Goal: Information Seeking & Learning: Check status

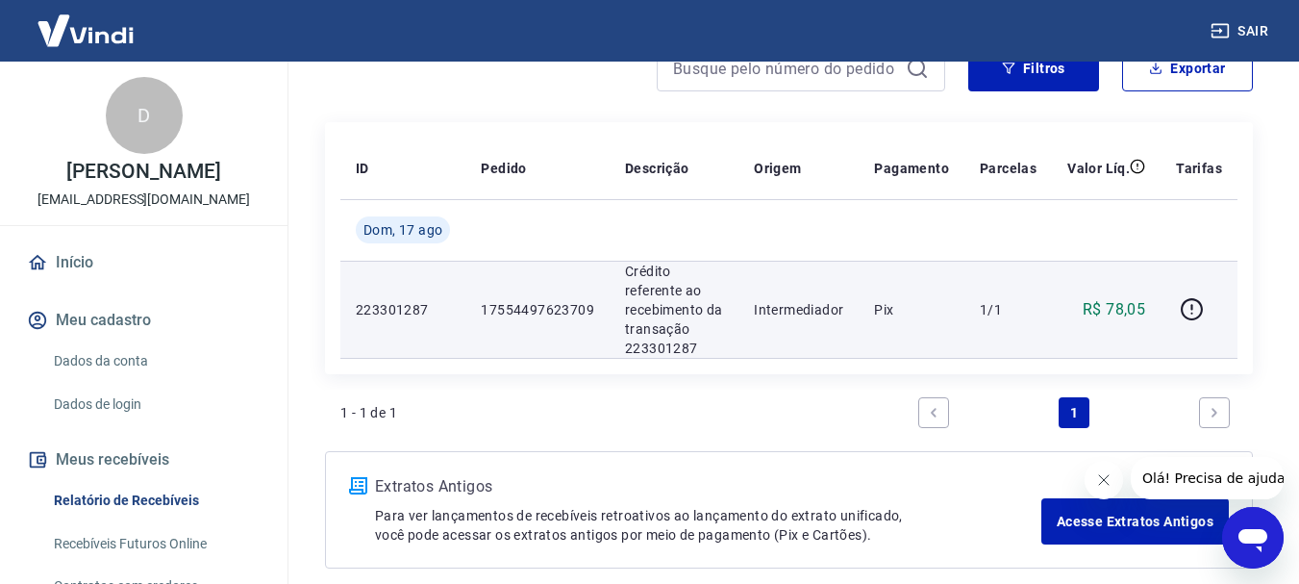
scroll to position [285, 0]
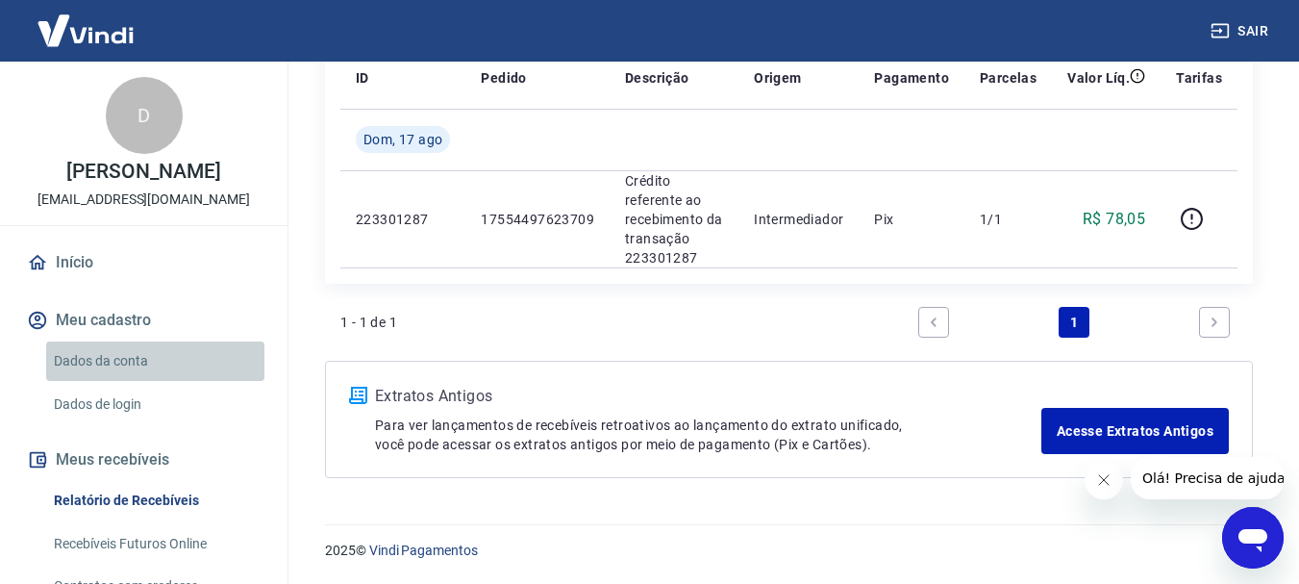
click at [165, 352] on link "Dados da conta" at bounding box center [155, 360] width 218 height 39
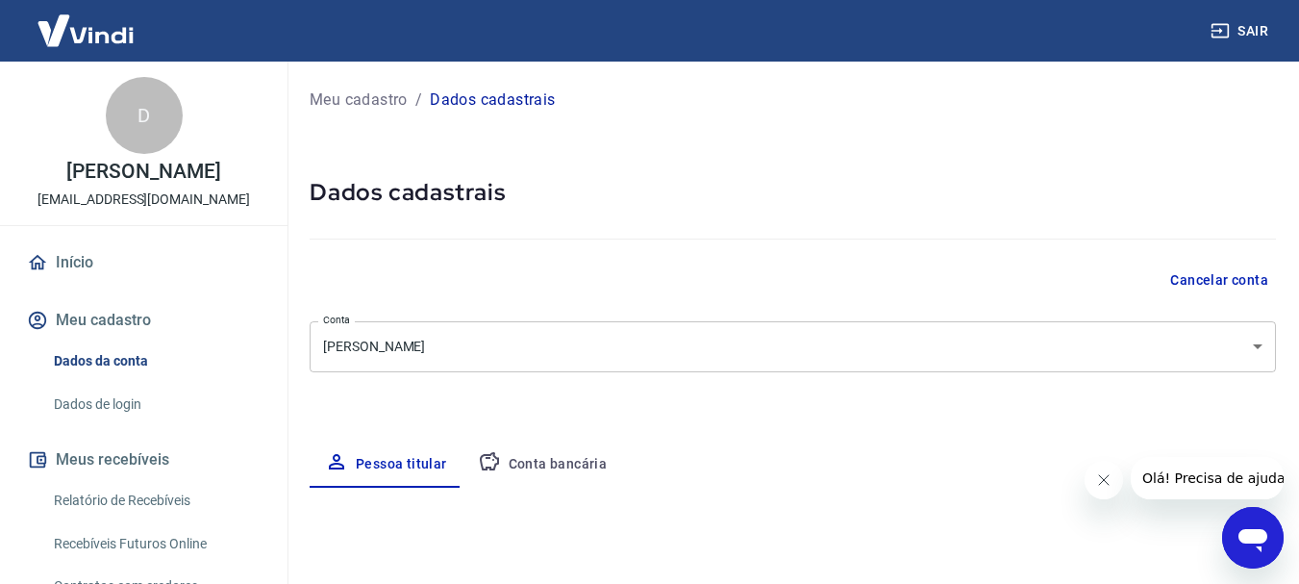
select select "RS"
select select "business"
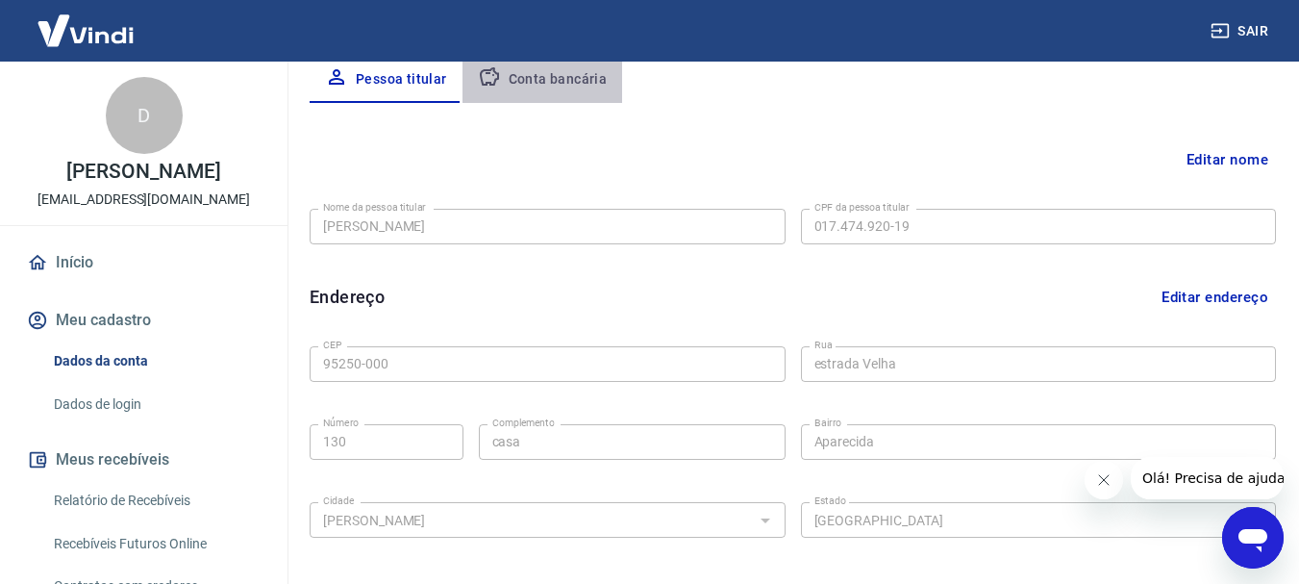
click at [539, 76] on button "Conta bancária" at bounding box center [542, 80] width 161 height 46
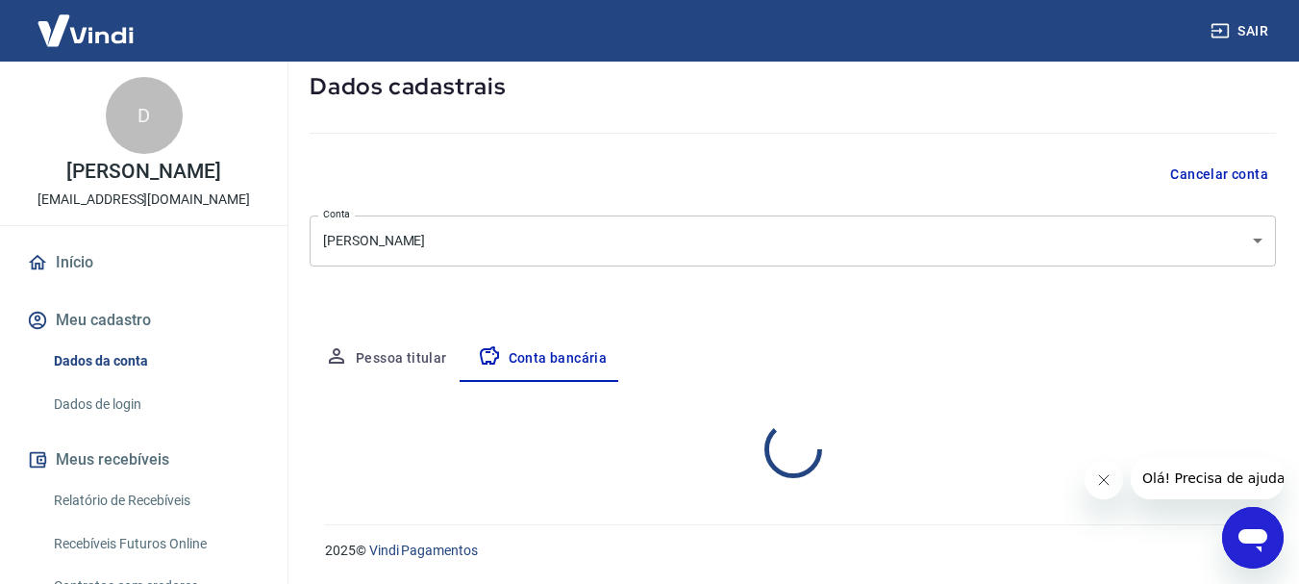
select select "3"
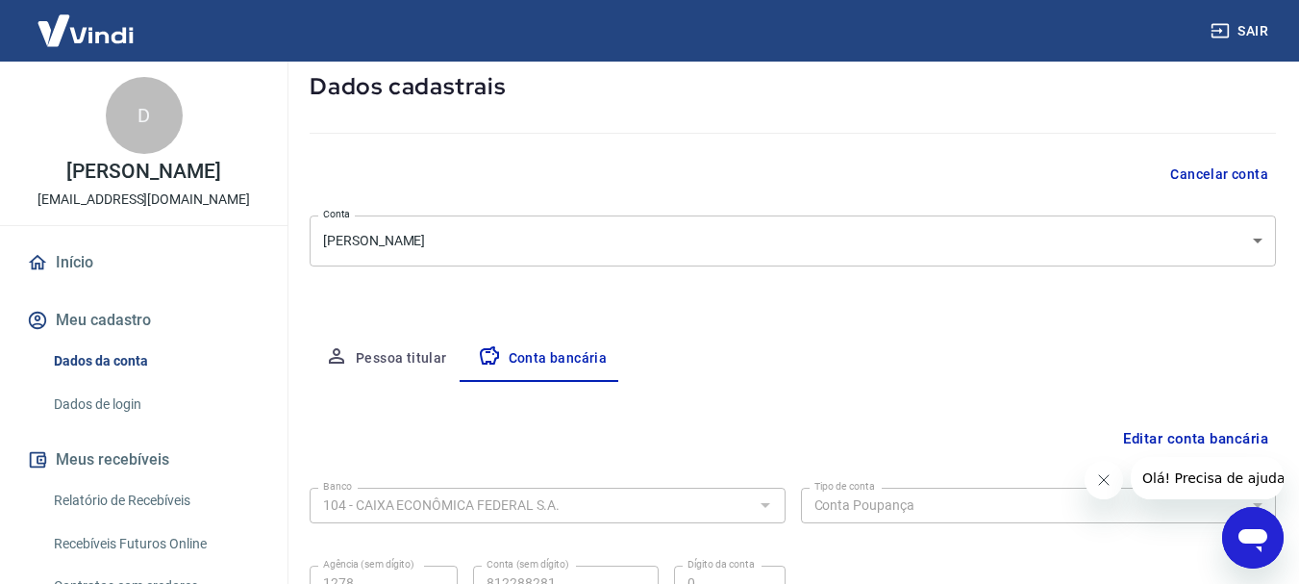
scroll to position [292, 0]
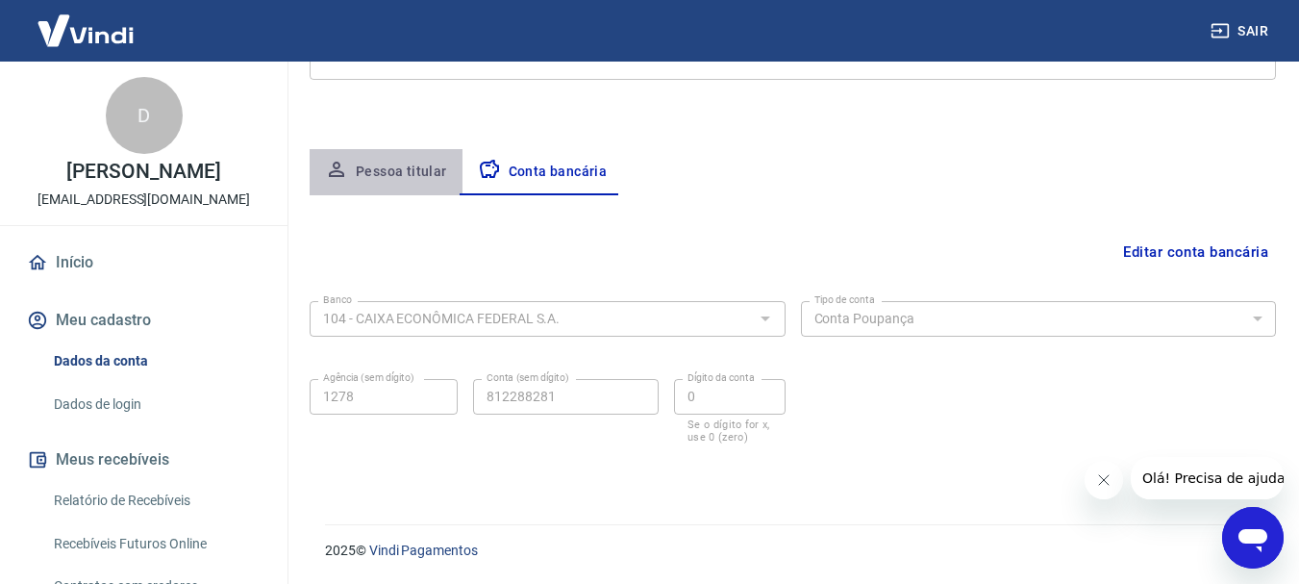
click at [386, 159] on button "Pessoa titular" at bounding box center [386, 172] width 153 height 46
select select "RS"
select select "business"
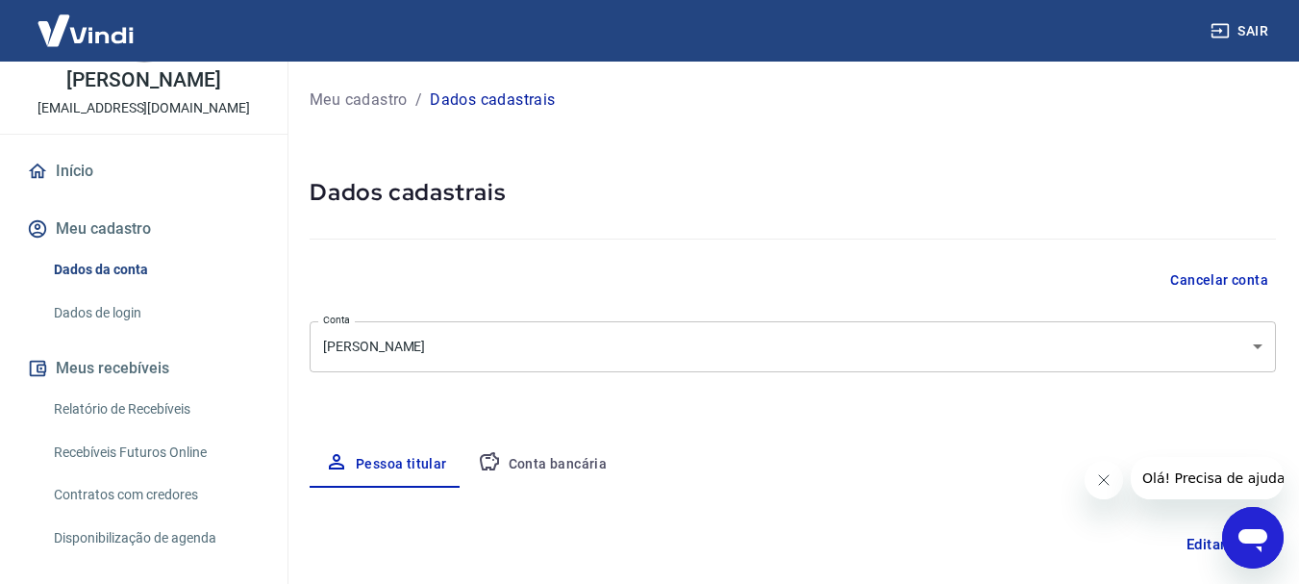
scroll to position [180, 0]
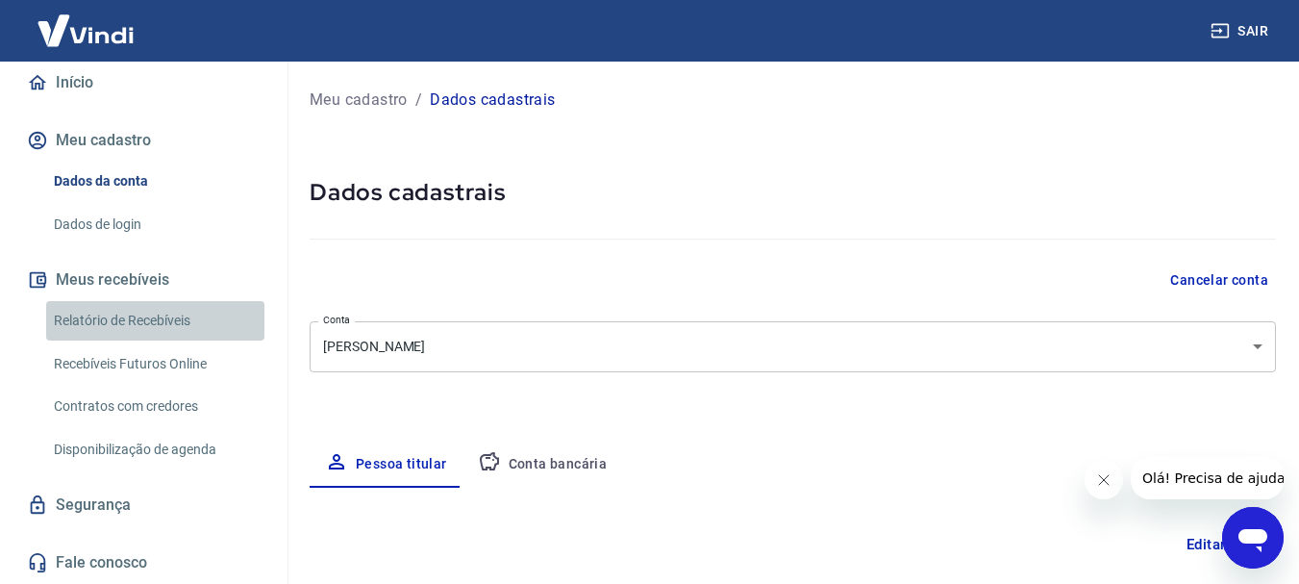
click at [182, 312] on link "Relatório de Recebíveis" at bounding box center [155, 320] width 218 height 39
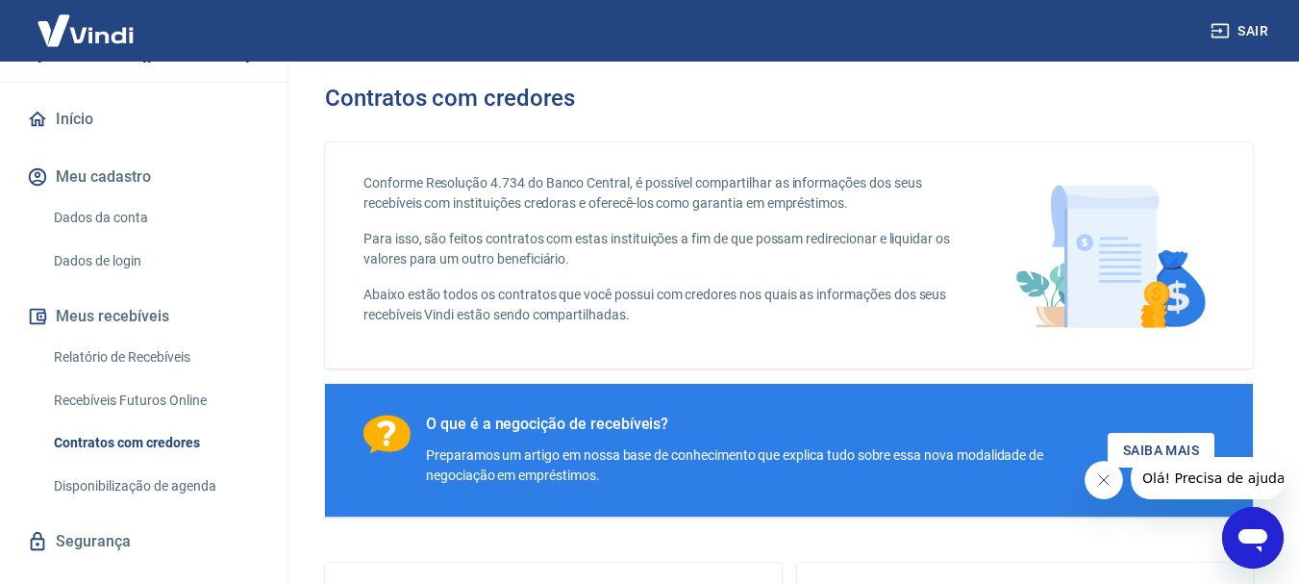
scroll to position [288, 0]
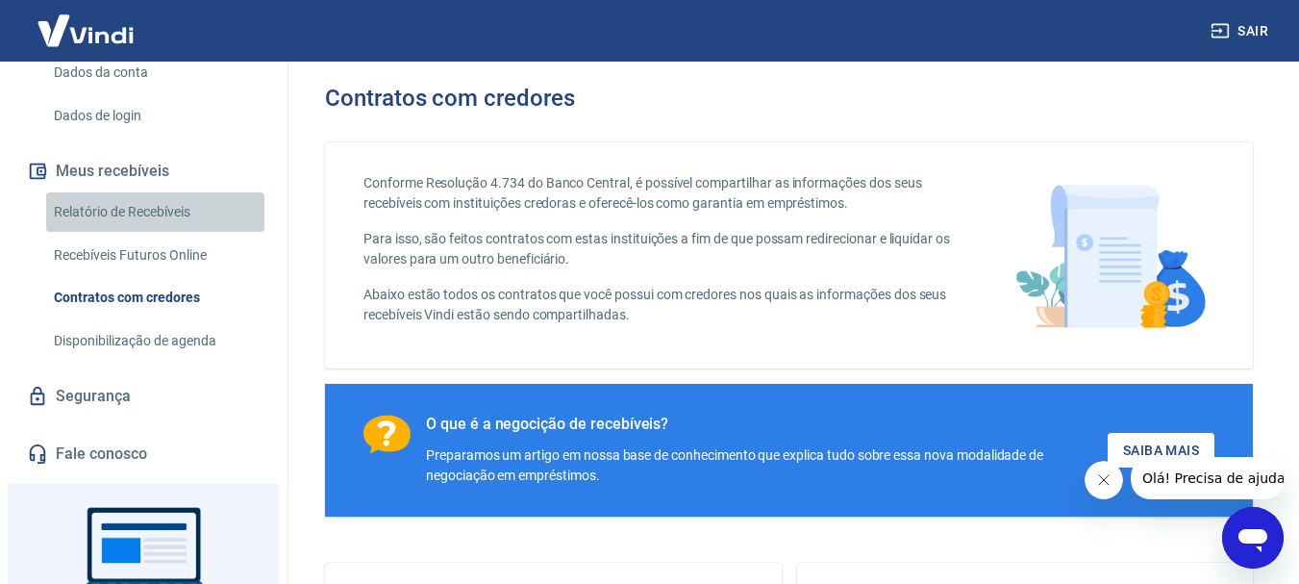
click at [177, 208] on link "Relatório de Recebíveis" at bounding box center [155, 211] width 218 height 39
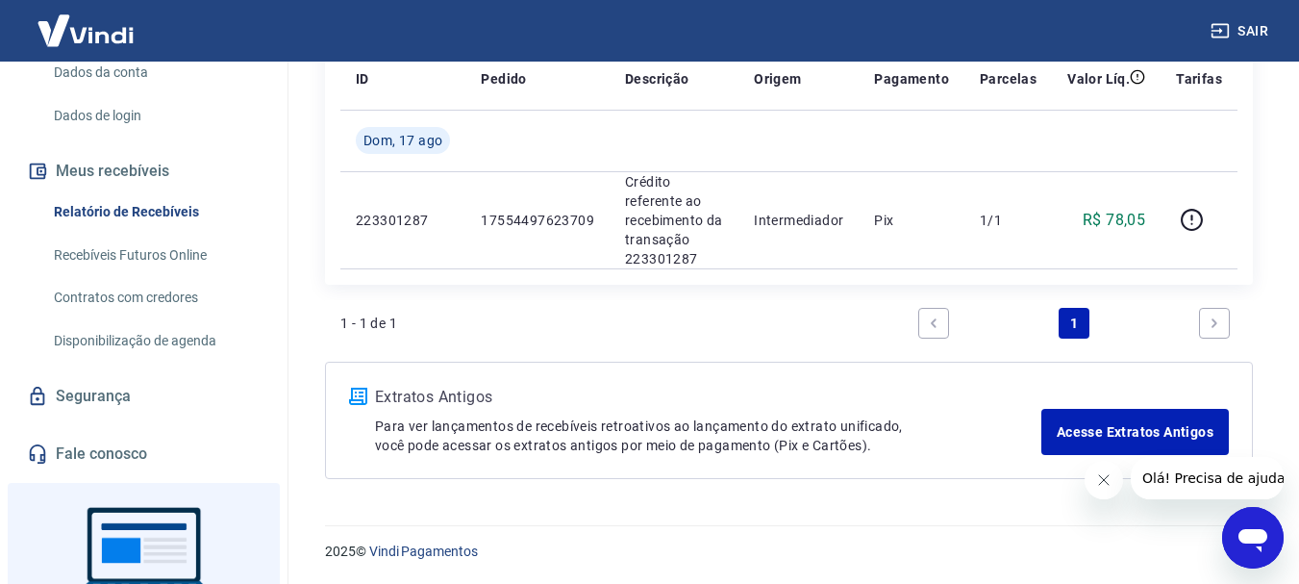
scroll to position [285, 0]
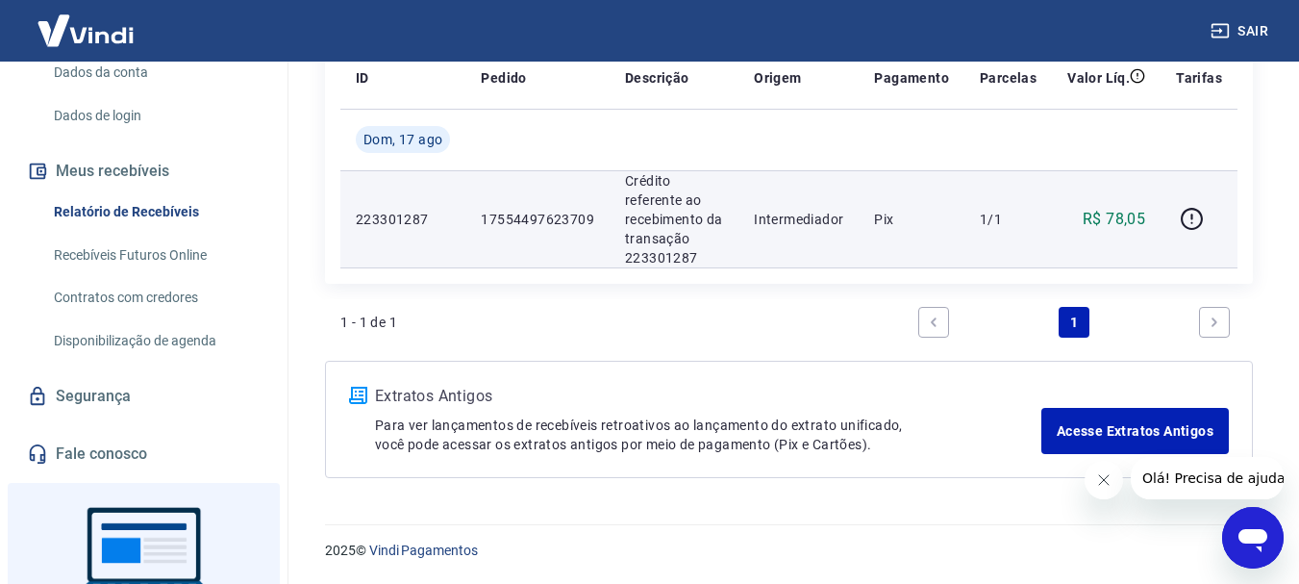
click at [805, 237] on td "Intermediador" at bounding box center [798, 218] width 120 height 97
click at [803, 235] on td "Intermediador" at bounding box center [798, 218] width 120 height 97
click at [1199, 218] on icon "button" at bounding box center [1192, 219] width 24 height 24
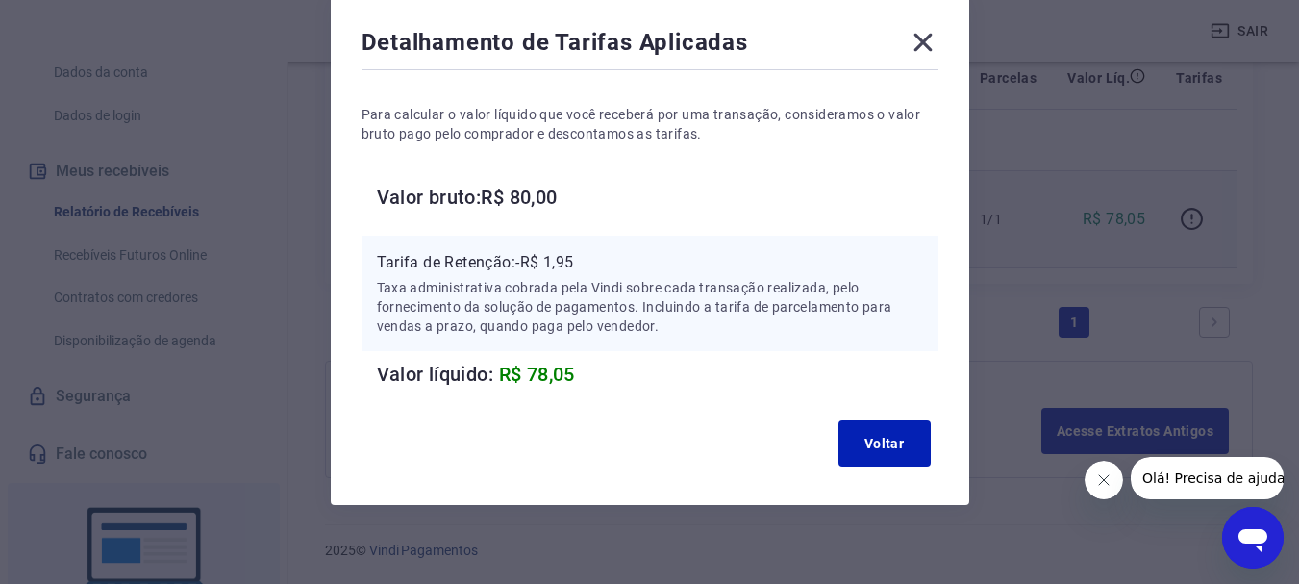
scroll to position [110, 0]
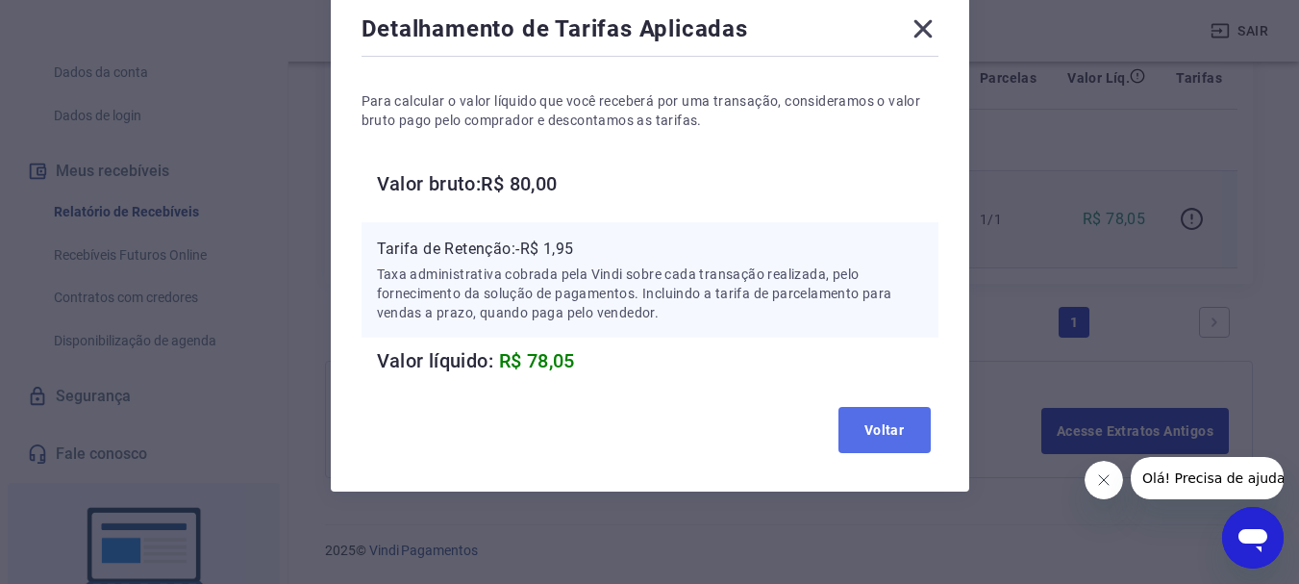
click at [903, 418] on button "Voltar" at bounding box center [884, 430] width 92 height 46
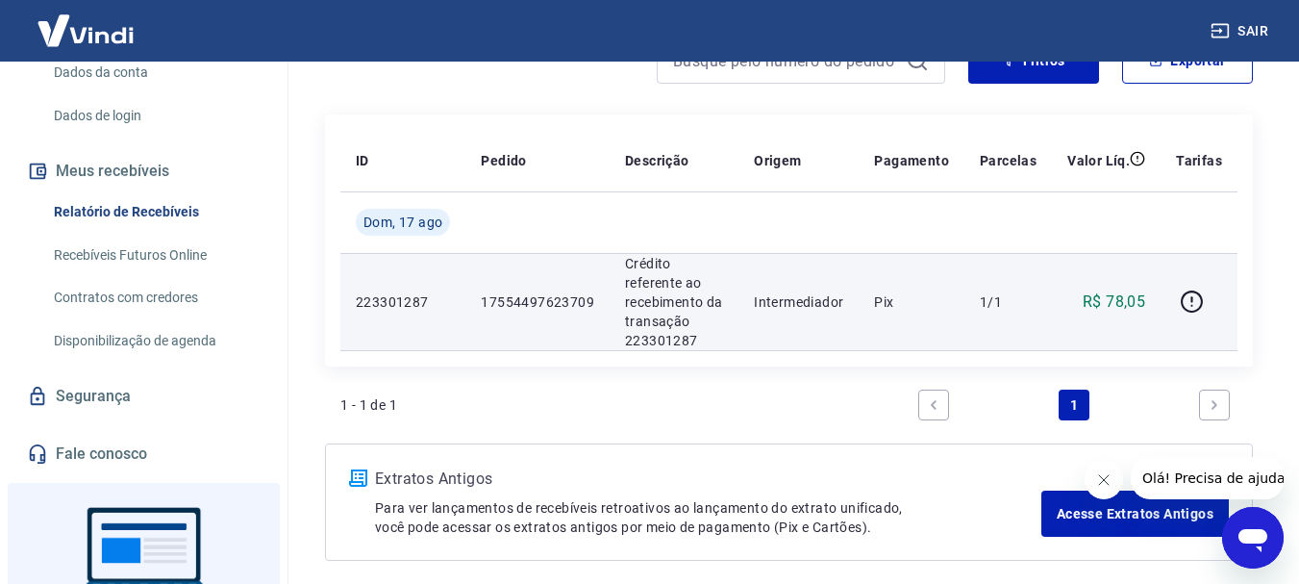
scroll to position [92, 0]
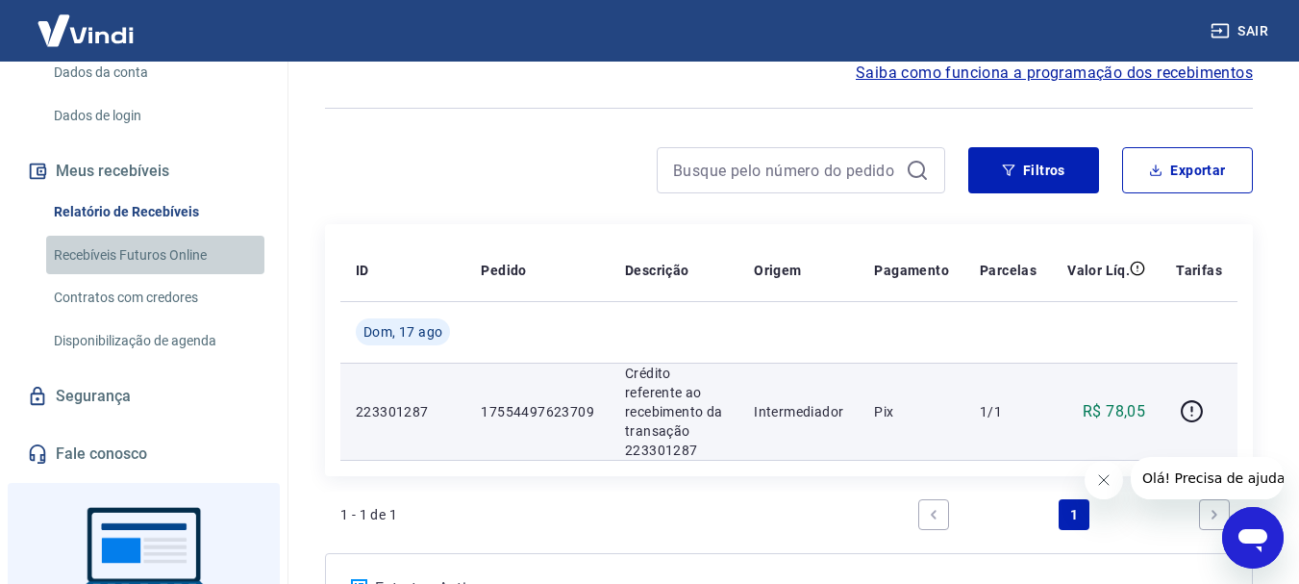
click at [209, 254] on link "Recebíveis Futuros Online" at bounding box center [155, 255] width 218 height 39
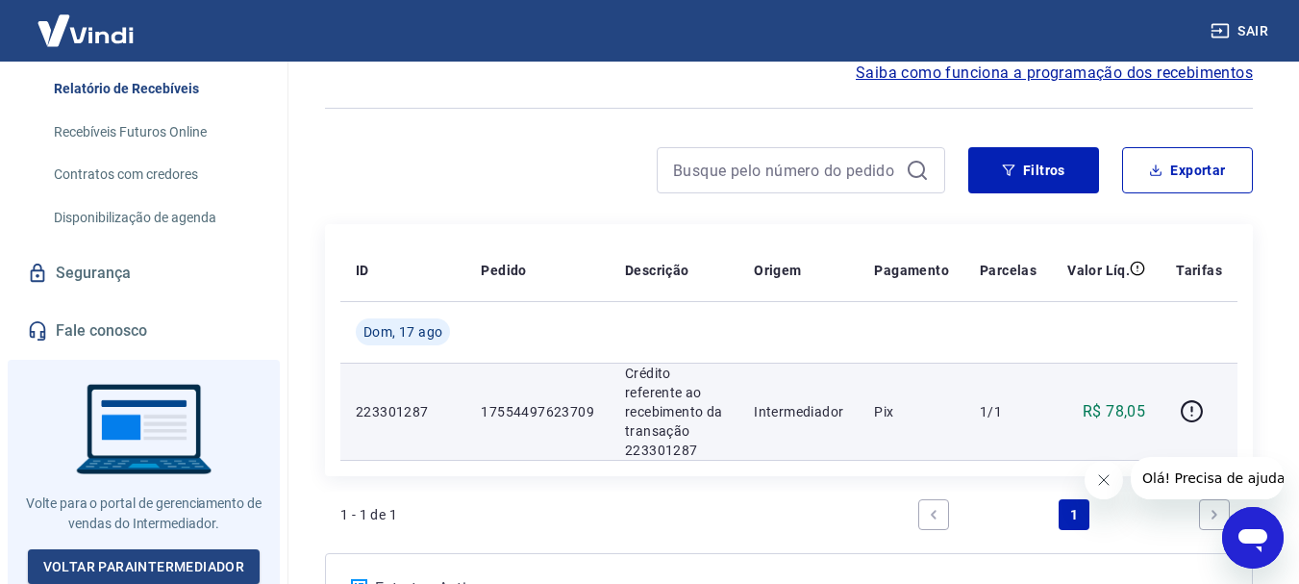
scroll to position [412, 0]
click at [125, 336] on link "Fale conosco" at bounding box center [143, 330] width 241 height 42
